Goal: Task Accomplishment & Management: Manage account settings

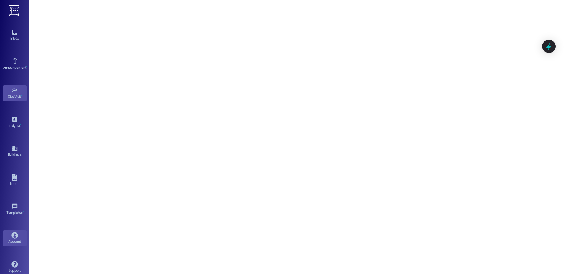
click at [14, 232] on icon at bounding box center [15, 235] width 6 height 6
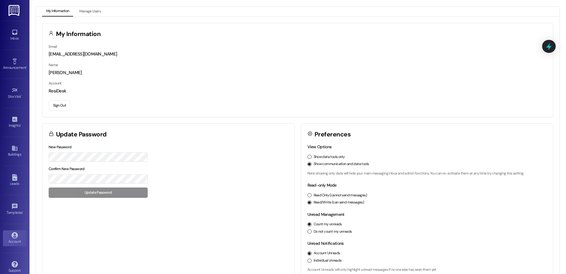
click at [63, 101] on button "Sign Out" at bounding box center [60, 105] width 22 height 10
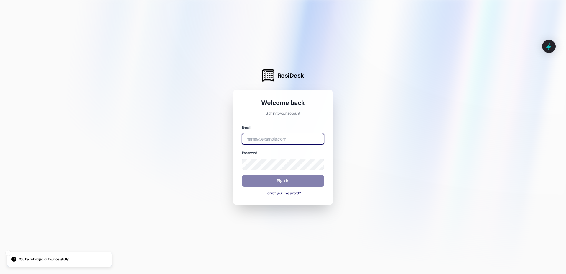
click at [265, 135] on input "email" at bounding box center [283, 139] width 82 height 12
type input "[EMAIL_ADDRESS][PERSON_NAME][PERSON_NAME][DOMAIN_NAME]"
